Goal: Register for event/course

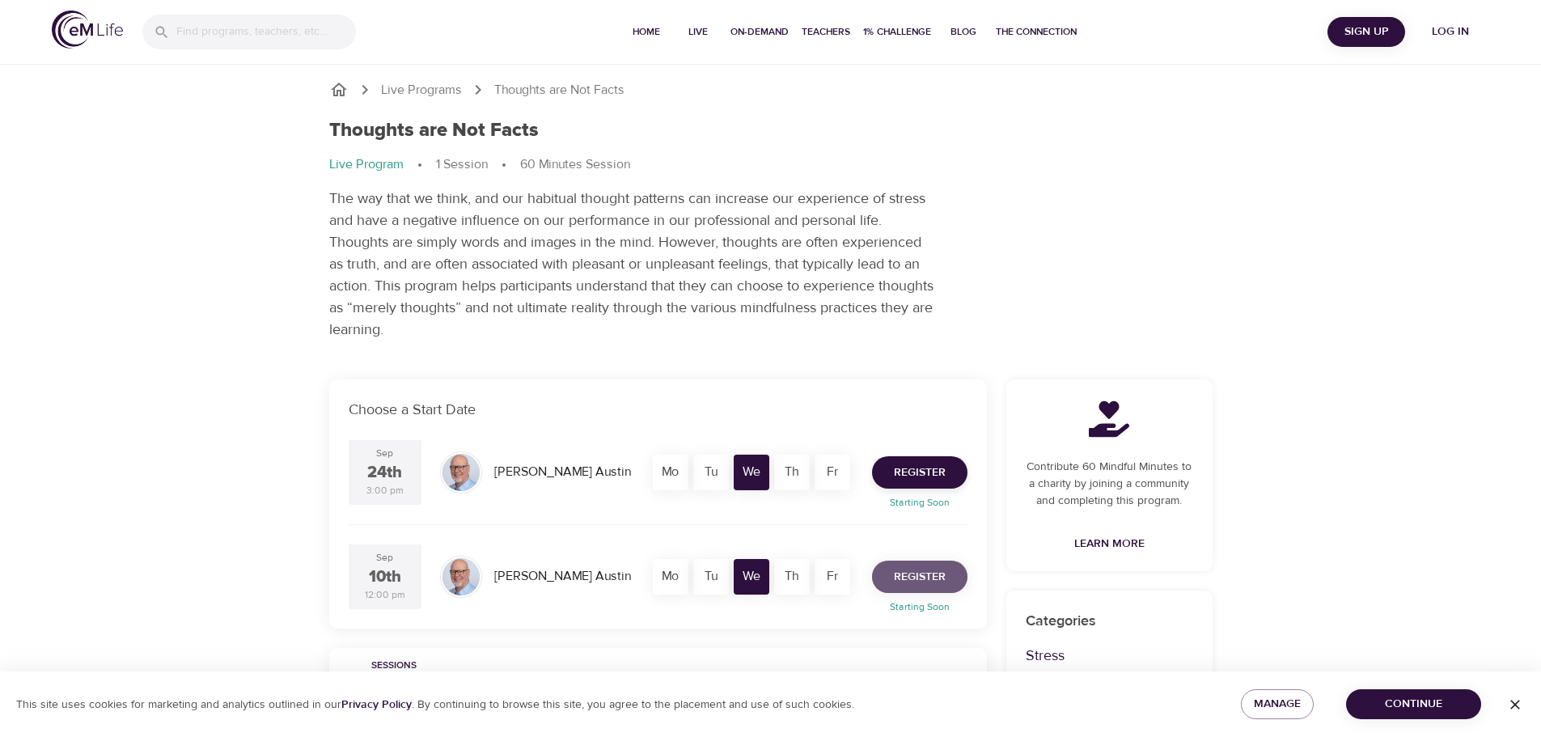
click at [910, 578] on span "Register" at bounding box center [920, 577] width 52 height 20
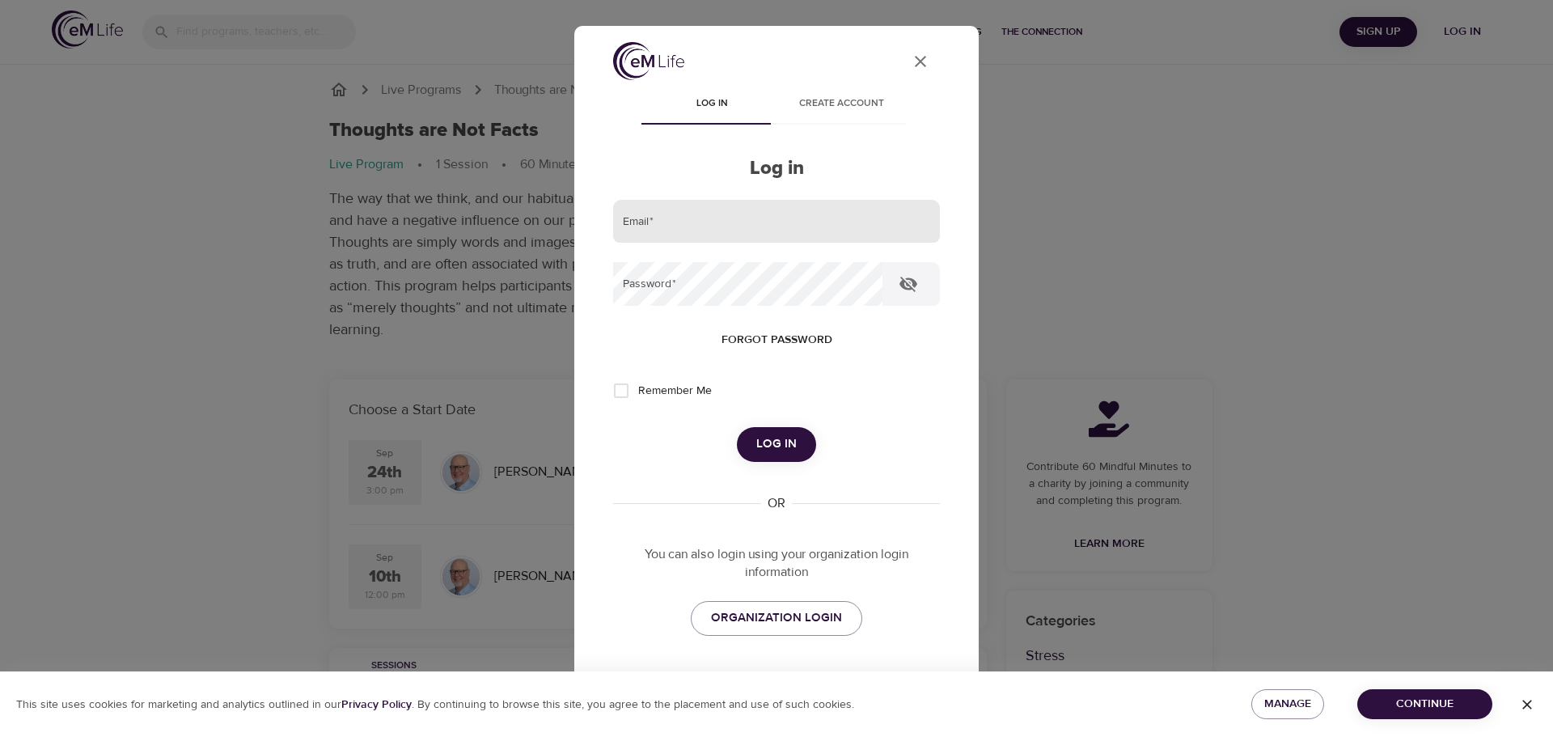
click at [664, 227] on input "email" at bounding box center [776, 222] width 327 height 44
type input "lynda@rirealtors.org"
click at [907, 281] on icon "button" at bounding box center [908, 283] width 19 height 19
click at [617, 391] on input "Remember Me" at bounding box center [621, 391] width 34 height 34
checkbox input "true"
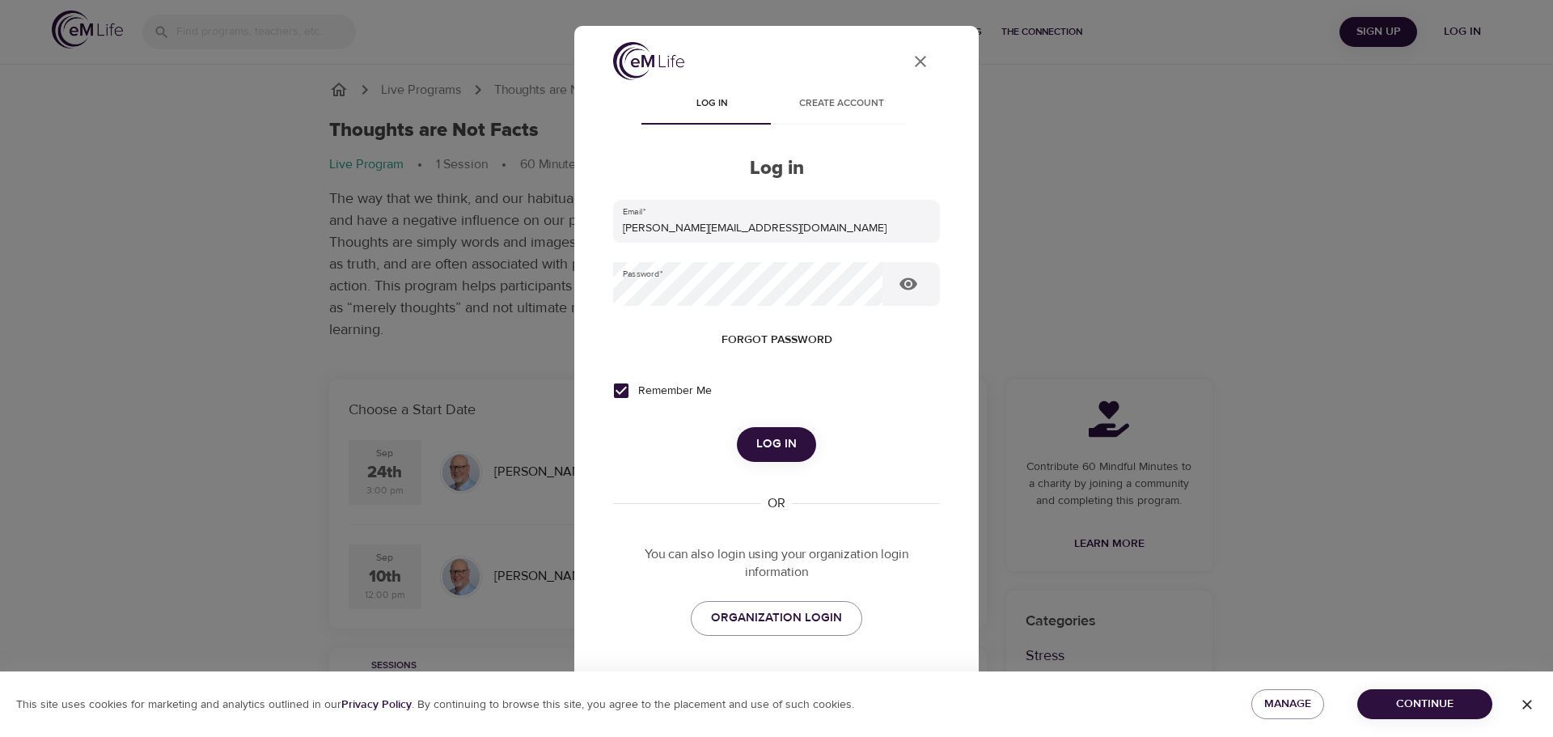
click at [756, 435] on span "Log in" at bounding box center [776, 444] width 40 height 21
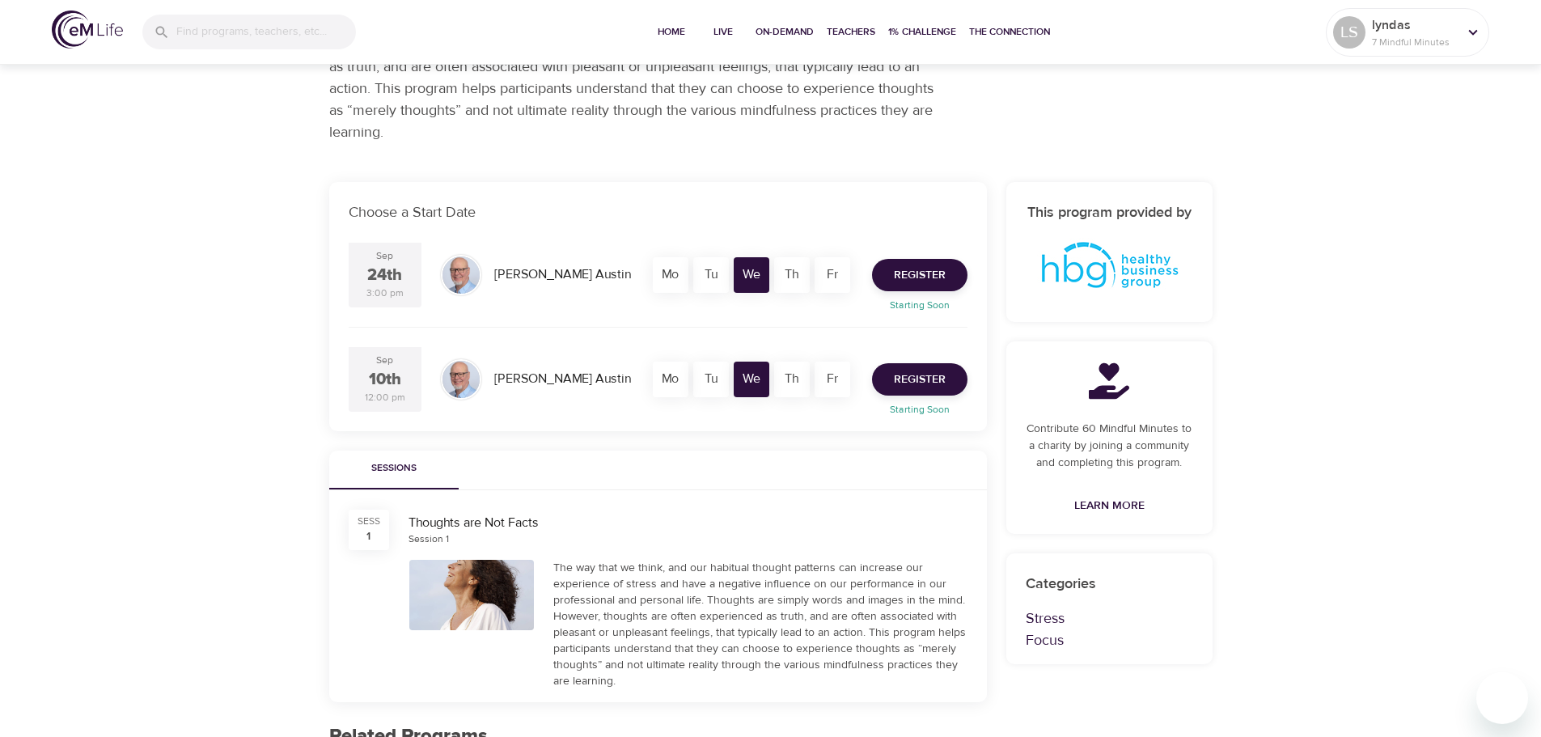
scroll to position [154, 0]
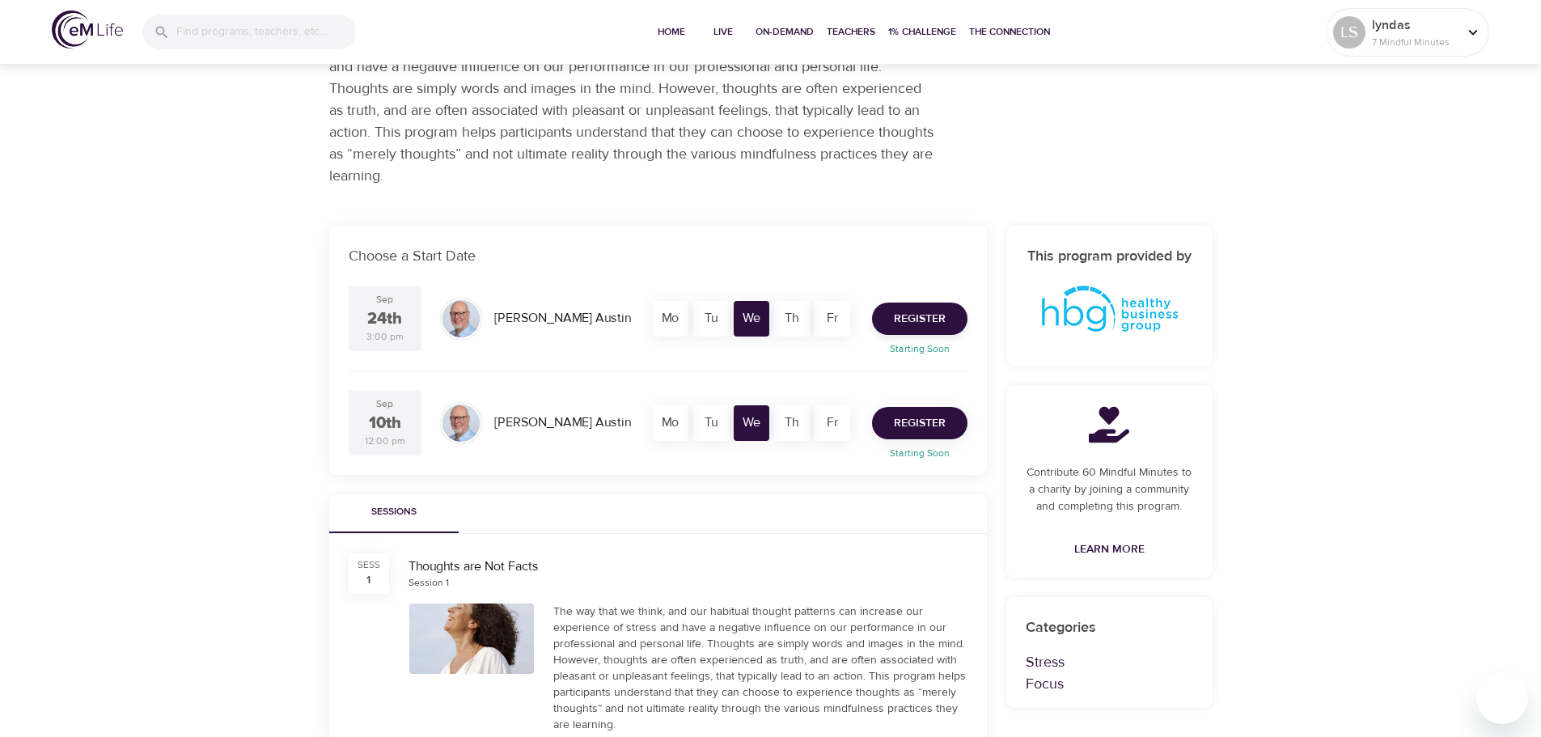
click at [899, 423] on span "Register" at bounding box center [920, 423] width 52 height 20
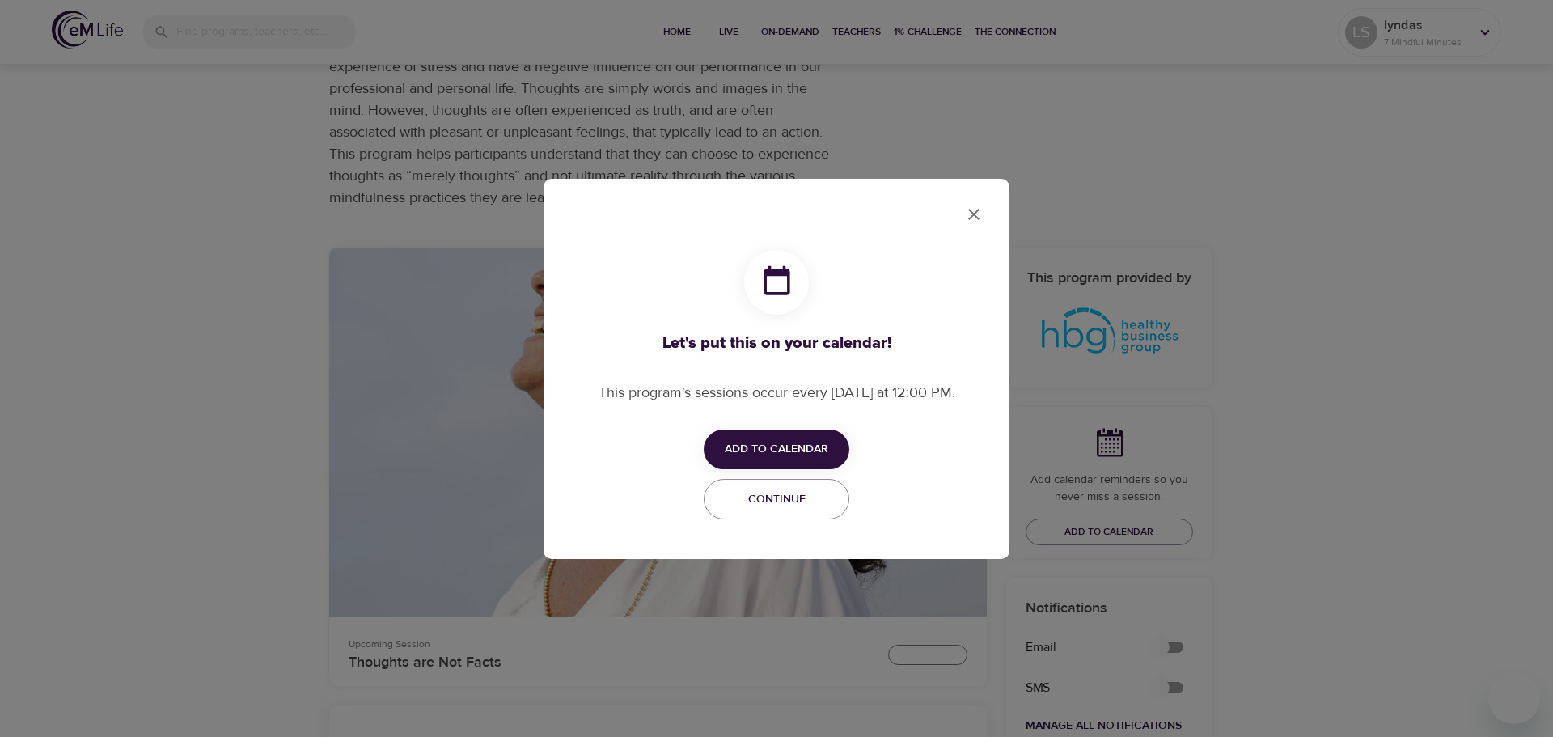
checkbox input "true"
click at [797, 442] on span "Add to Calendar" at bounding box center [777, 449] width 104 height 20
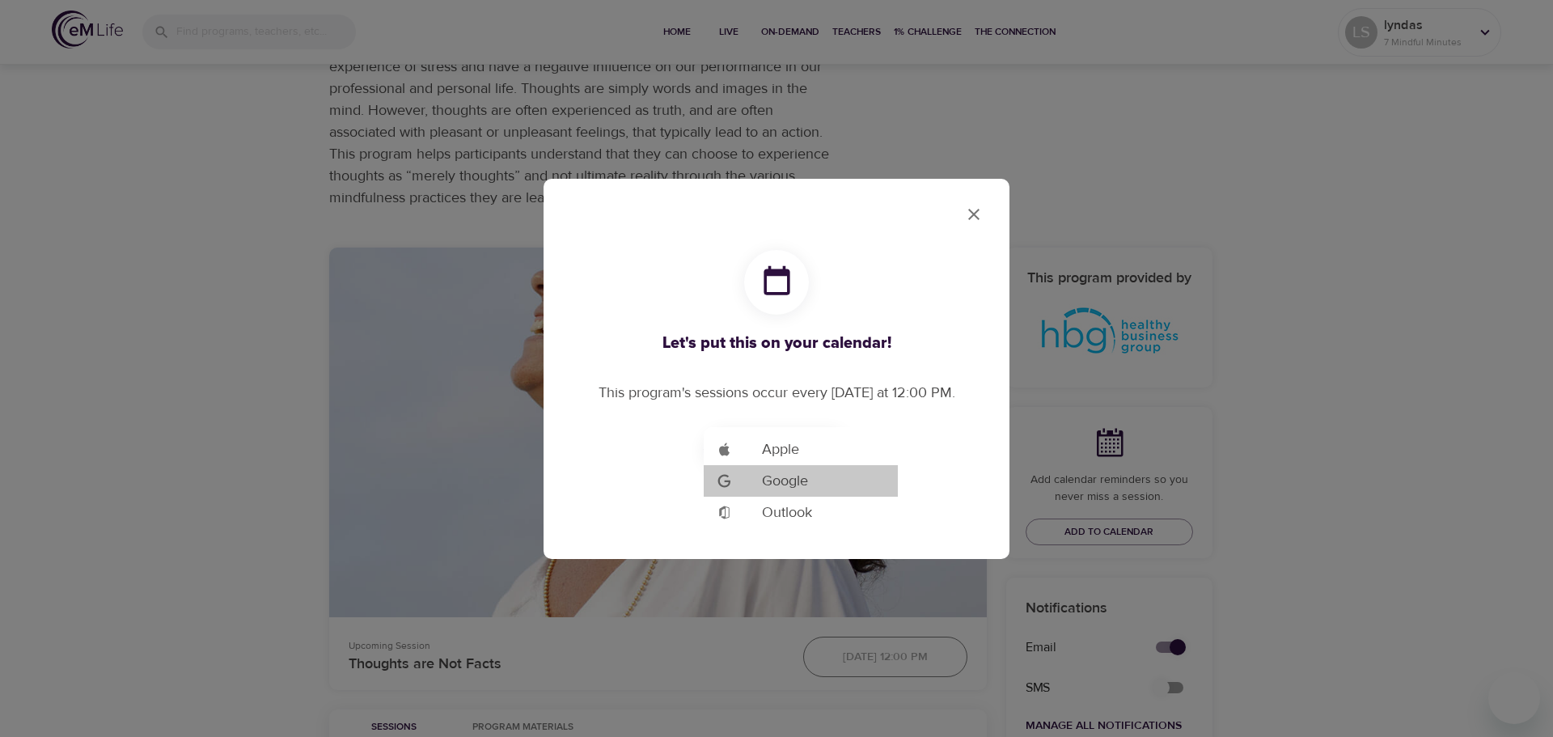
click at [788, 482] on span "Google" at bounding box center [785, 481] width 46 height 22
click at [975, 210] on div at bounding box center [776, 368] width 1553 height 737
click at [974, 217] on icon "close" at bounding box center [973, 214] width 19 height 19
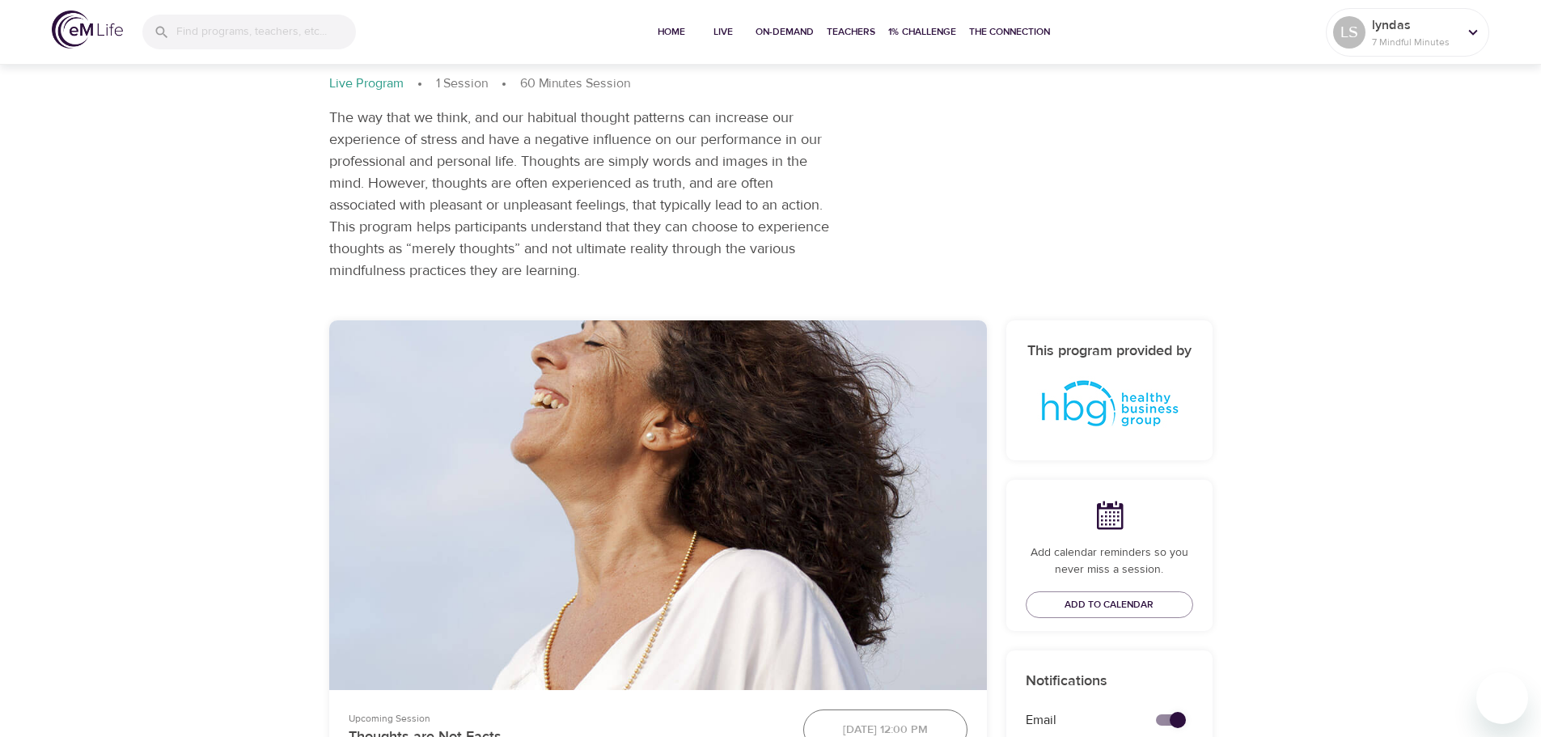
scroll to position [0, 0]
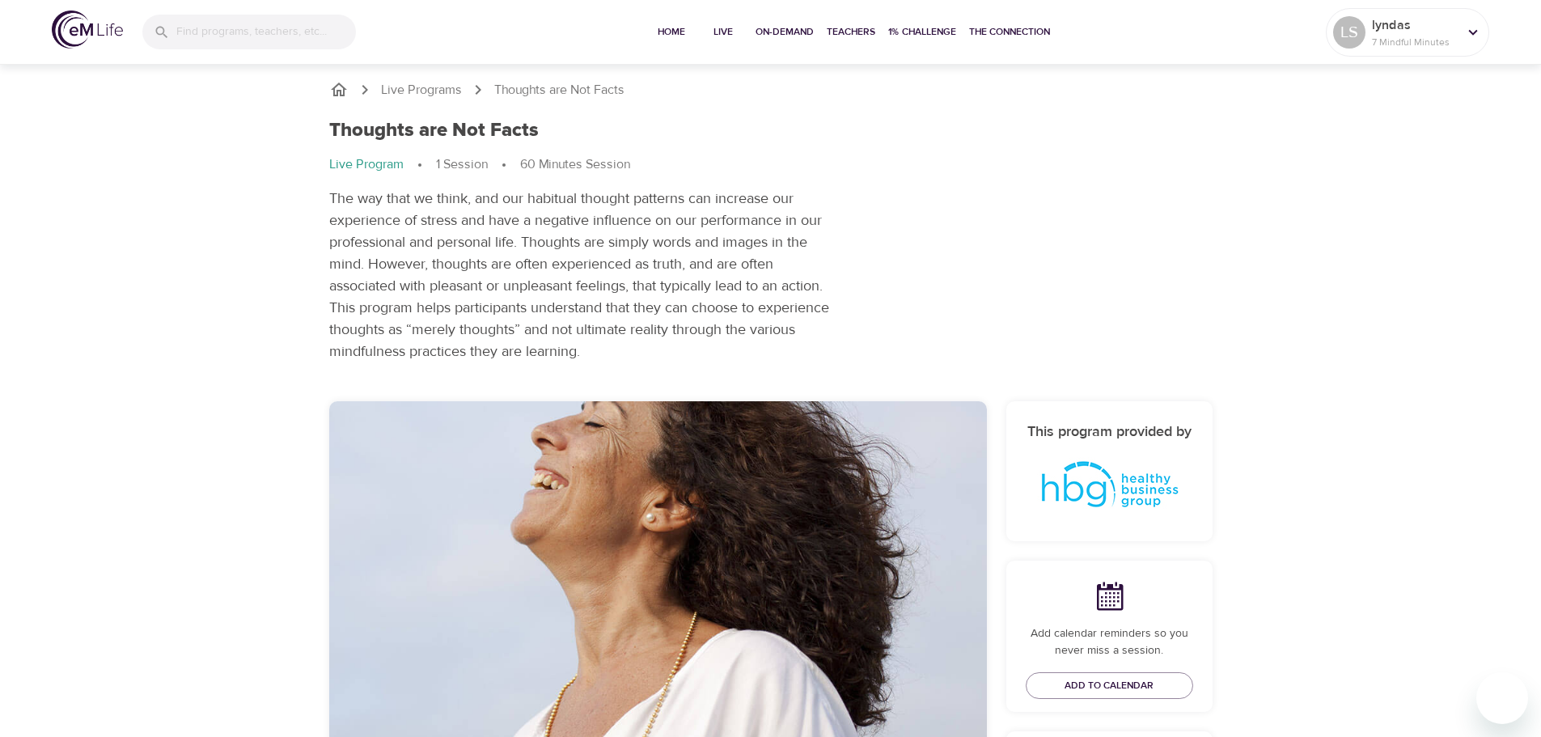
click at [517, 92] on p "Thoughts are Not Facts" at bounding box center [559, 90] width 130 height 19
click at [443, 93] on p "Live Programs" at bounding box center [421, 90] width 81 height 19
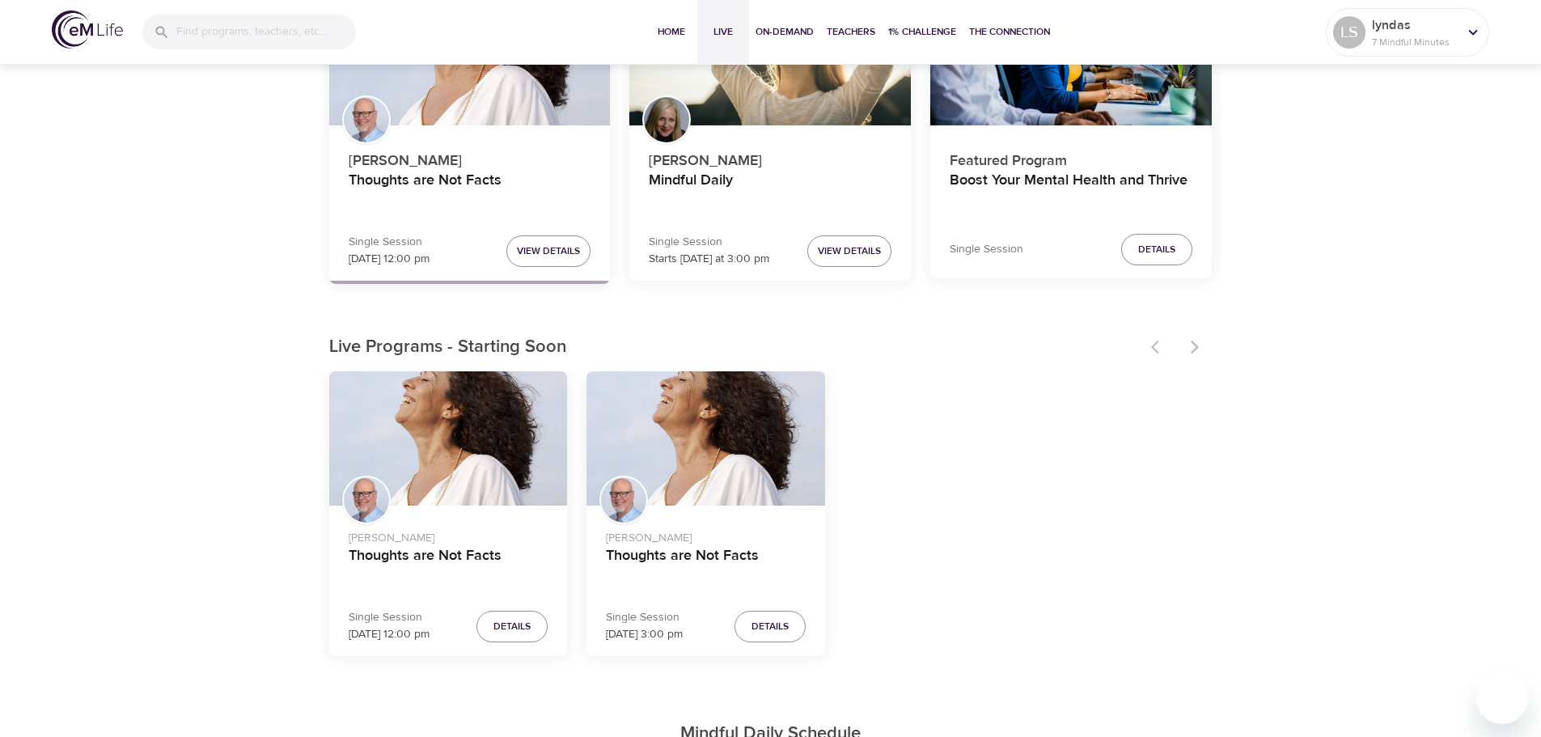
scroll to position [243, 0]
click at [759, 631] on span "Details" at bounding box center [769, 625] width 37 height 17
